Goal: Information Seeking & Learning: Learn about a topic

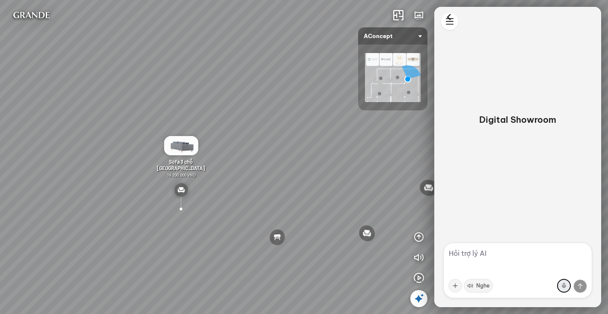
click at [566, 286] on button at bounding box center [564, 286] width 14 height 14
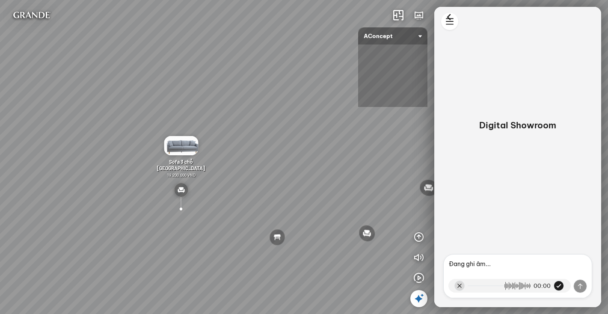
click at [420, 35] on span "AConcept" at bounding box center [393, 35] width 58 height 17
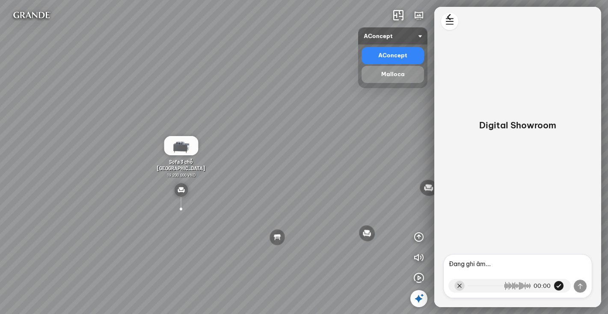
click at [389, 75] on div "Malloca" at bounding box center [393, 74] width 56 height 10
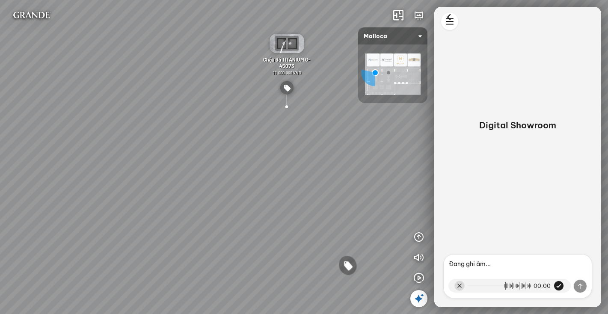
click at [402, 59] on img at bounding box center [393, 73] width 56 height 41
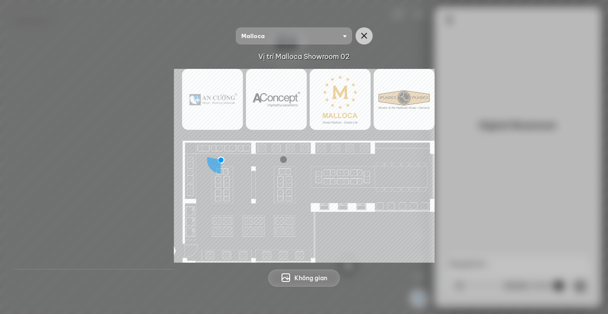
click at [214, 104] on img at bounding box center [304, 166] width 260 height 194
click at [397, 98] on img at bounding box center [304, 166] width 260 height 194
drag, startPoint x: 332, startPoint y: 97, endPoint x: 346, endPoint y: 47, distance: 51.4
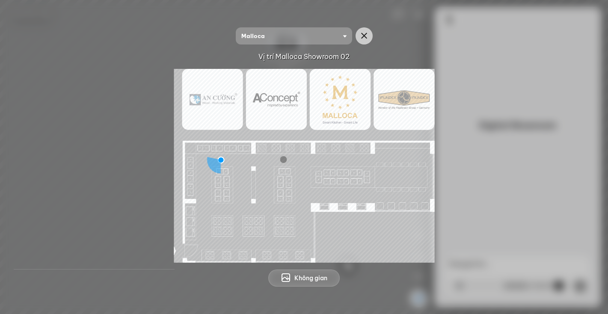
click at [336, 89] on img at bounding box center [304, 166] width 260 height 194
click at [365, 36] on icon "button" at bounding box center [364, 36] width 10 height 10
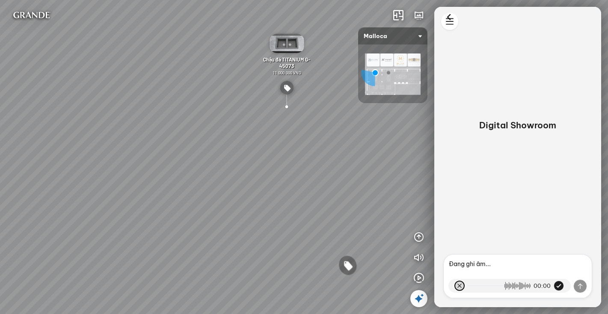
click at [459, 284] on button at bounding box center [459, 286] width 10 height 10
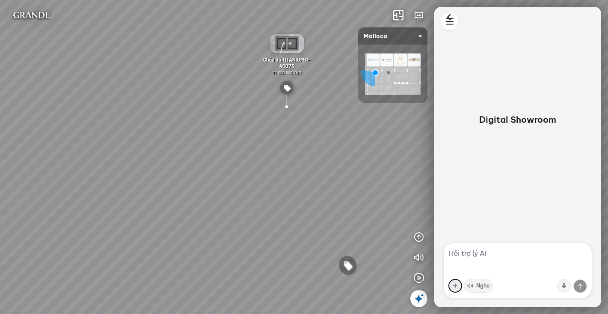
click at [455, 287] on button at bounding box center [455, 286] width 14 height 14
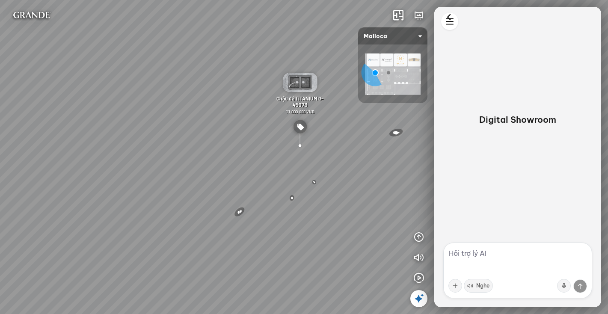
click at [398, 80] on img at bounding box center [393, 73] width 56 height 41
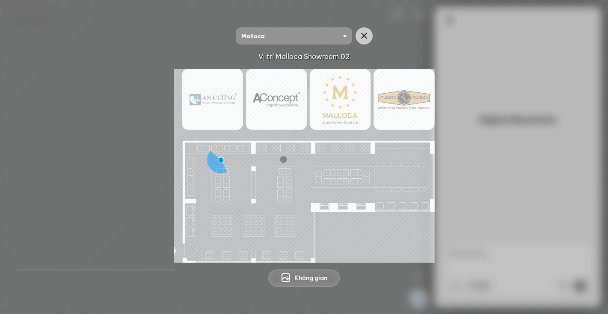
drag, startPoint x: 308, startPoint y: 179, endPoint x: 313, endPoint y: 179, distance: 4.7
click at [309, 179] on img at bounding box center [304, 166] width 260 height 194
drag, startPoint x: 318, startPoint y: 179, endPoint x: 296, endPoint y: 180, distance: 22.7
click at [303, 180] on img at bounding box center [304, 166] width 260 height 194
drag, startPoint x: 265, startPoint y: 180, endPoint x: 211, endPoint y: 174, distance: 54.1
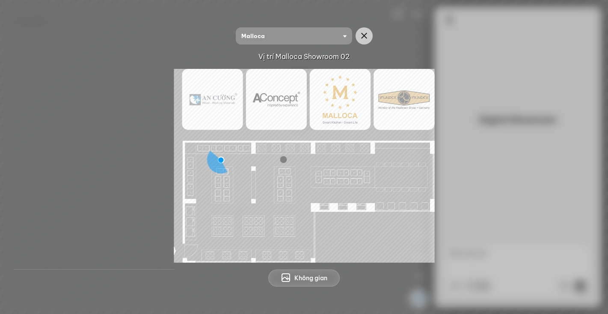
click at [264, 180] on img at bounding box center [304, 166] width 260 height 194
drag, startPoint x: 210, startPoint y: 175, endPoint x: 250, endPoint y: 184, distance: 40.8
click at [212, 174] on img at bounding box center [304, 166] width 260 height 194
click at [475, 169] on div at bounding box center [304, 165] width 567 height 194
click at [366, 38] on icon "button" at bounding box center [364, 36] width 10 height 10
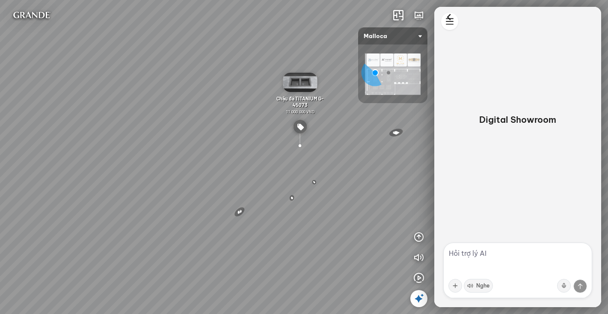
click at [421, 299] on icon at bounding box center [419, 298] width 10 height 10
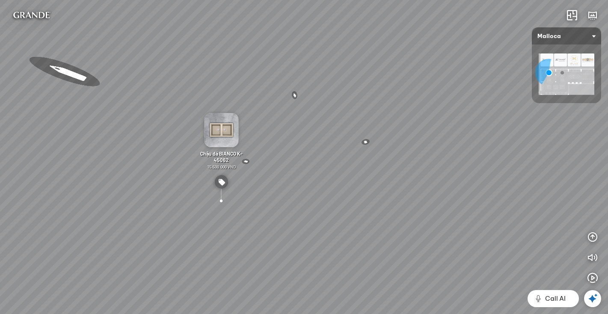
drag, startPoint x: 388, startPoint y: 288, endPoint x: 296, endPoint y: 255, distance: 98.2
click at [296, 255] on div "Chậu rửa chén MS 6075 6.710.000 VND Vòi chậu rửa chén MF-043 7.920.000 VND Vòi …" at bounding box center [304, 157] width 608 height 314
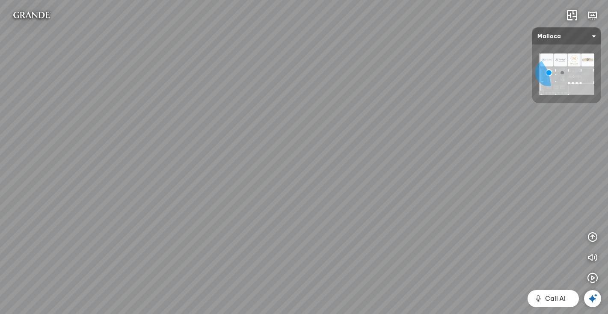
drag, startPoint x: 289, startPoint y: 251, endPoint x: 343, endPoint y: 218, distance: 63.7
click at [346, 217] on div "Chậu rửa chén MS 6075 6.710.000 VND Vòi chậu rửa chén MF-043 7.920.000 VND Vòi …" at bounding box center [304, 157] width 608 height 314
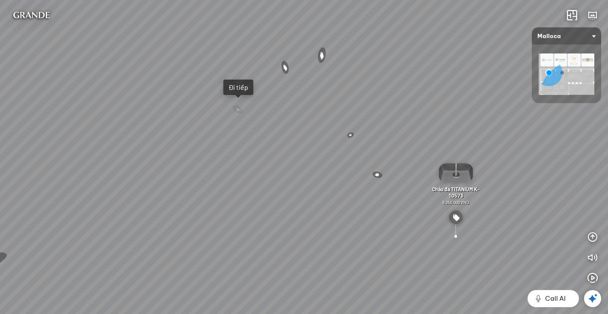
drag, startPoint x: 258, startPoint y: 226, endPoint x: 375, endPoint y: 232, distance: 116.5
click at [375, 232] on div "Chậu rửa chén MS 6075 6.710.000 VND Vòi chậu rửa chén MF-043 7.920.000 VND Vòi …" at bounding box center [304, 157] width 608 height 314
drag, startPoint x: 320, startPoint y: 213, endPoint x: 351, endPoint y: 224, distance: 32.3
click at [326, 235] on div "Chậu rửa chén MS 6075 6.710.000 VND Vòi chậu rửa chén MF-043 7.920.000 VND Vòi …" at bounding box center [304, 157] width 608 height 314
drag, startPoint x: 438, startPoint y: 219, endPoint x: 349, endPoint y: 188, distance: 93.7
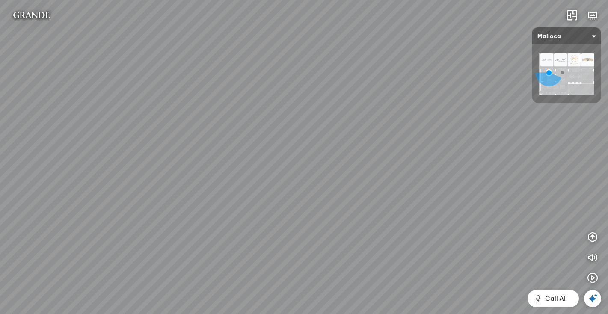
click at [343, 227] on div "Chậu rửa chén MS 6075 6.710.000 VND Vòi chậu rửa chén MF-043 7.920.000 VND Vòi …" at bounding box center [304, 157] width 608 height 314
drag, startPoint x: 350, startPoint y: 192, endPoint x: 377, endPoint y: 74, distance: 121.0
click at [377, 74] on div "Chậu rửa chén MS 6075 6.710.000 VND Vòi chậu rửa chén MF-043 7.920.000 VND Vòi …" at bounding box center [304, 157] width 608 height 314
drag, startPoint x: 339, startPoint y: 134, endPoint x: 390, endPoint y: 150, distance: 53.7
click at [332, 146] on div "Chậu rửa chén MS 6075 6.710.000 VND Vòi chậu rửa chén MF-043 7.920.000 VND Vòi …" at bounding box center [304, 157] width 608 height 314
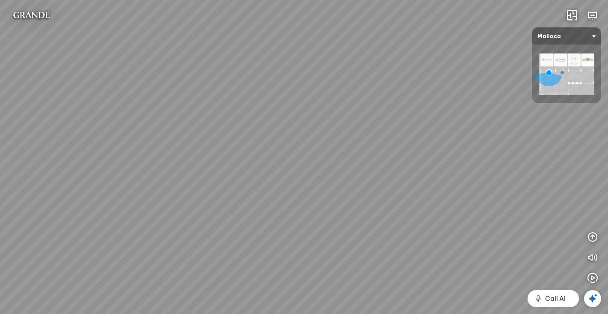
drag, startPoint x: 420, startPoint y: 142, endPoint x: 417, endPoint y: 148, distance: 6.5
click at [417, 148] on div "Chậu rửa chén MS 6075 6.710.000 VND Vòi chậu rửa chén MF-043 7.920.000 VND Vòi …" at bounding box center [304, 157] width 608 height 314
